Goal: Find specific fact: Find specific fact

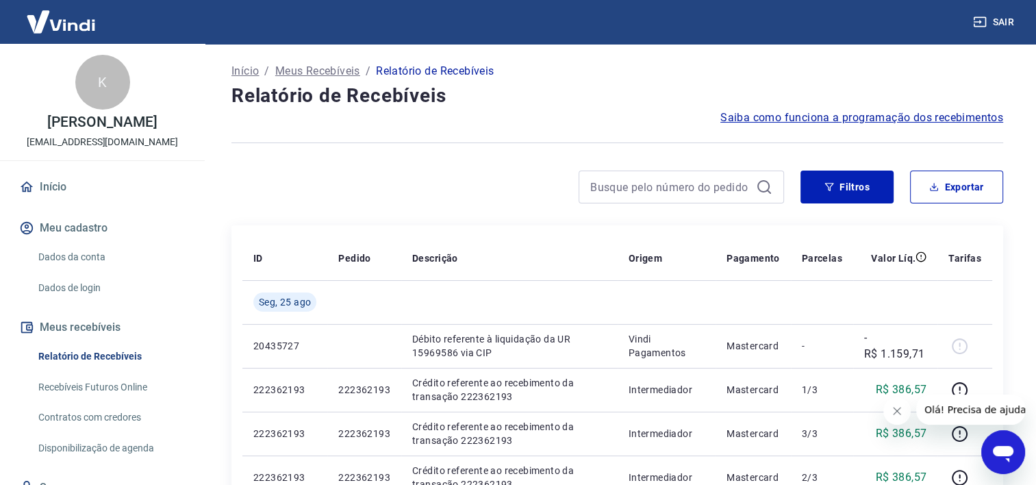
click at [894, 404] on button "Fechar mensagem da empresa" at bounding box center [896, 410] width 27 height 27
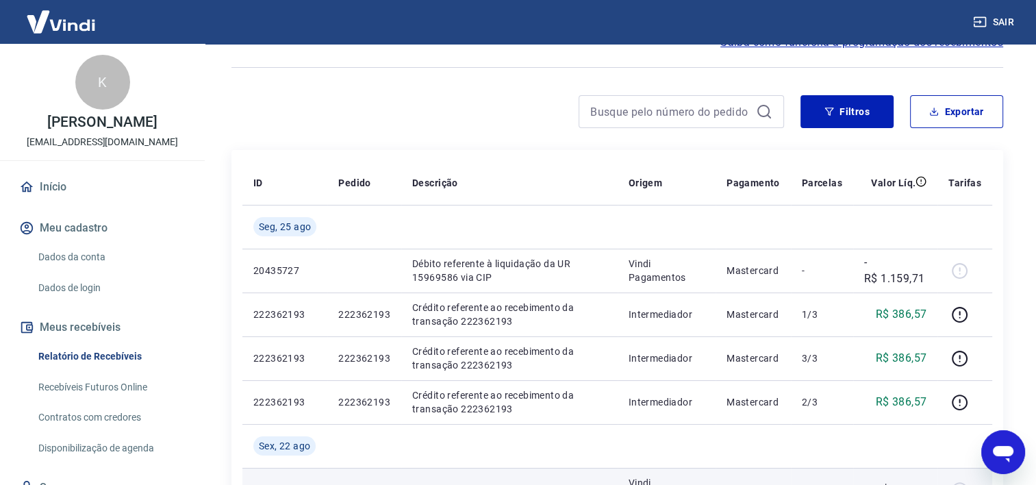
scroll to position [68, 0]
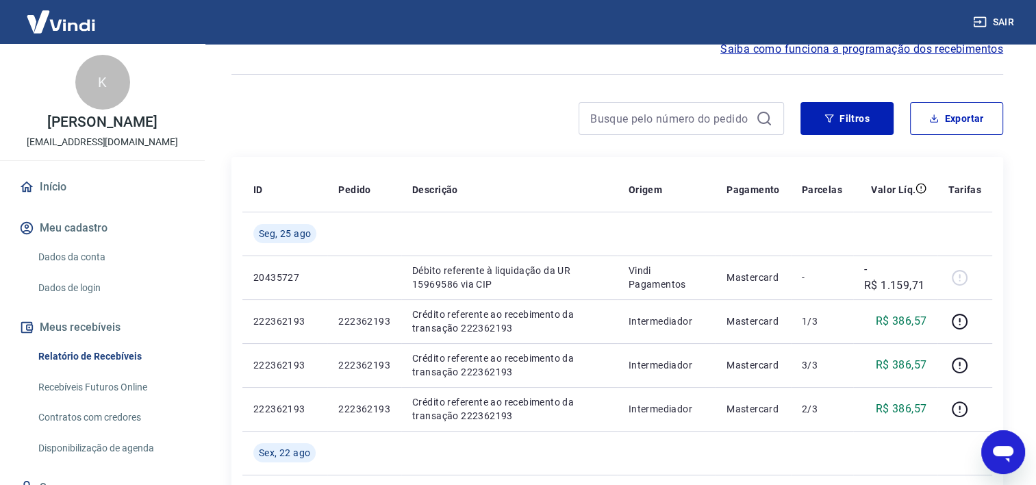
drag, startPoint x: 288, startPoint y: 102, endPoint x: 310, endPoint y: 140, distance: 44.2
click at [292, 104] on div at bounding box center [507, 118] width 553 height 33
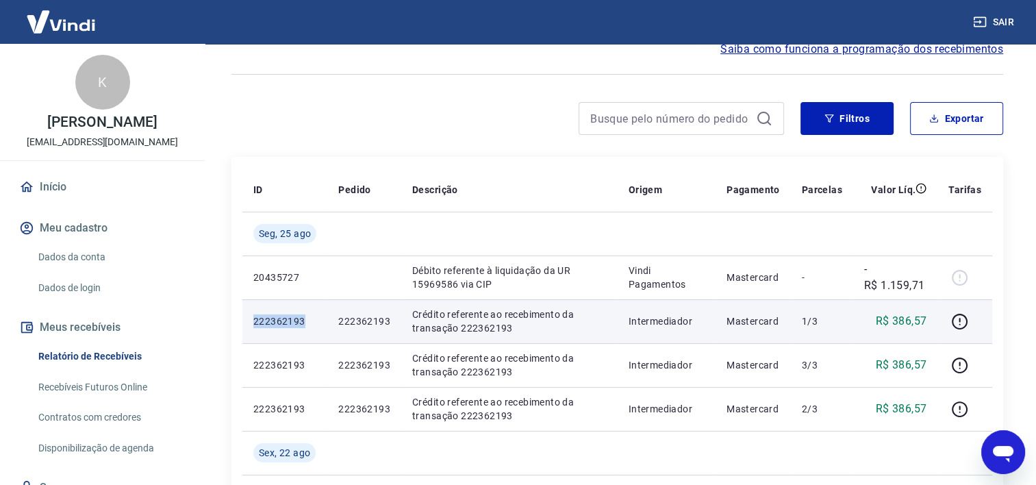
drag, startPoint x: 303, startPoint y: 325, endPoint x: 247, endPoint y: 327, distance: 56.2
click at [247, 327] on td "222362193" at bounding box center [284, 321] width 85 height 44
copy p "222362193"
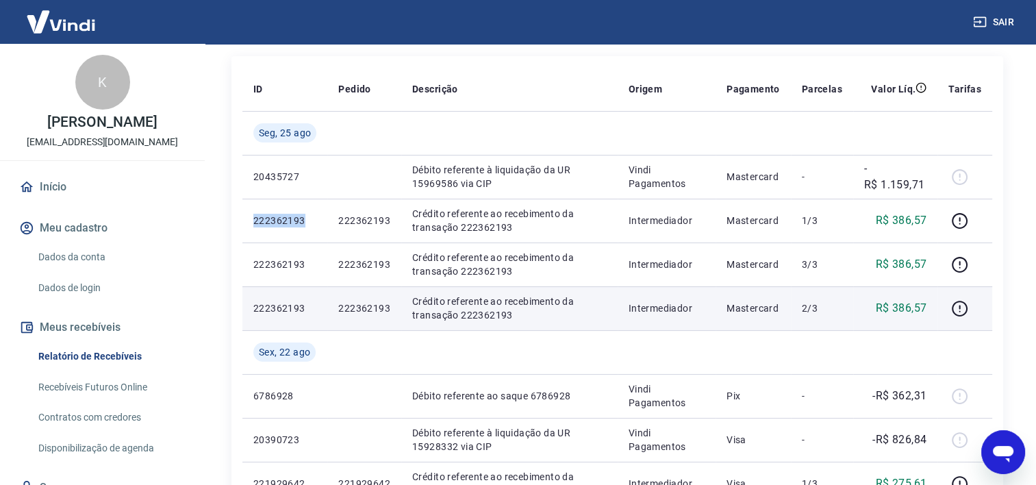
scroll to position [137, 0]
